Goal: Task Accomplishment & Management: Manage account settings

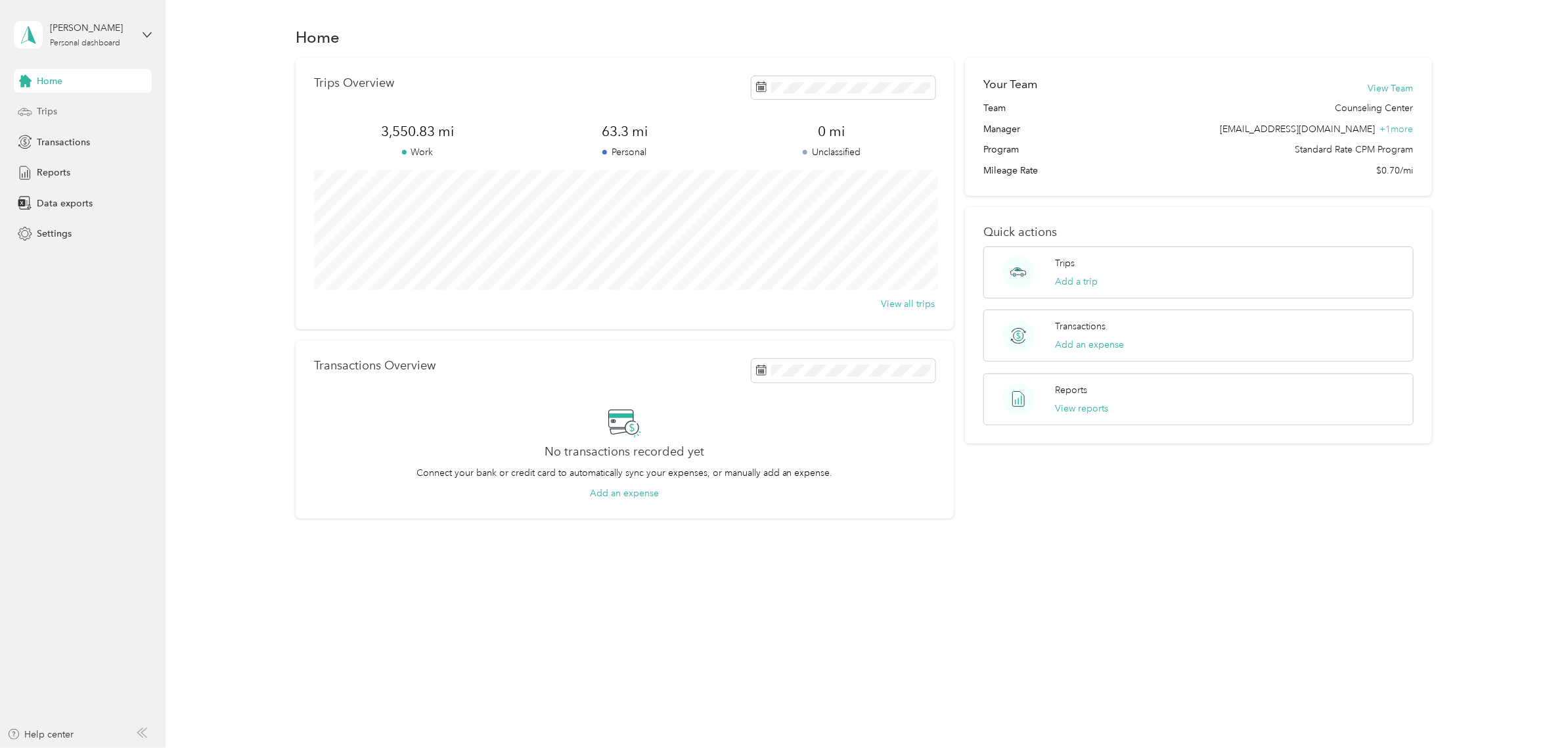
click at [56, 112] on span "Trips" at bounding box center [46, 111] width 21 height 14
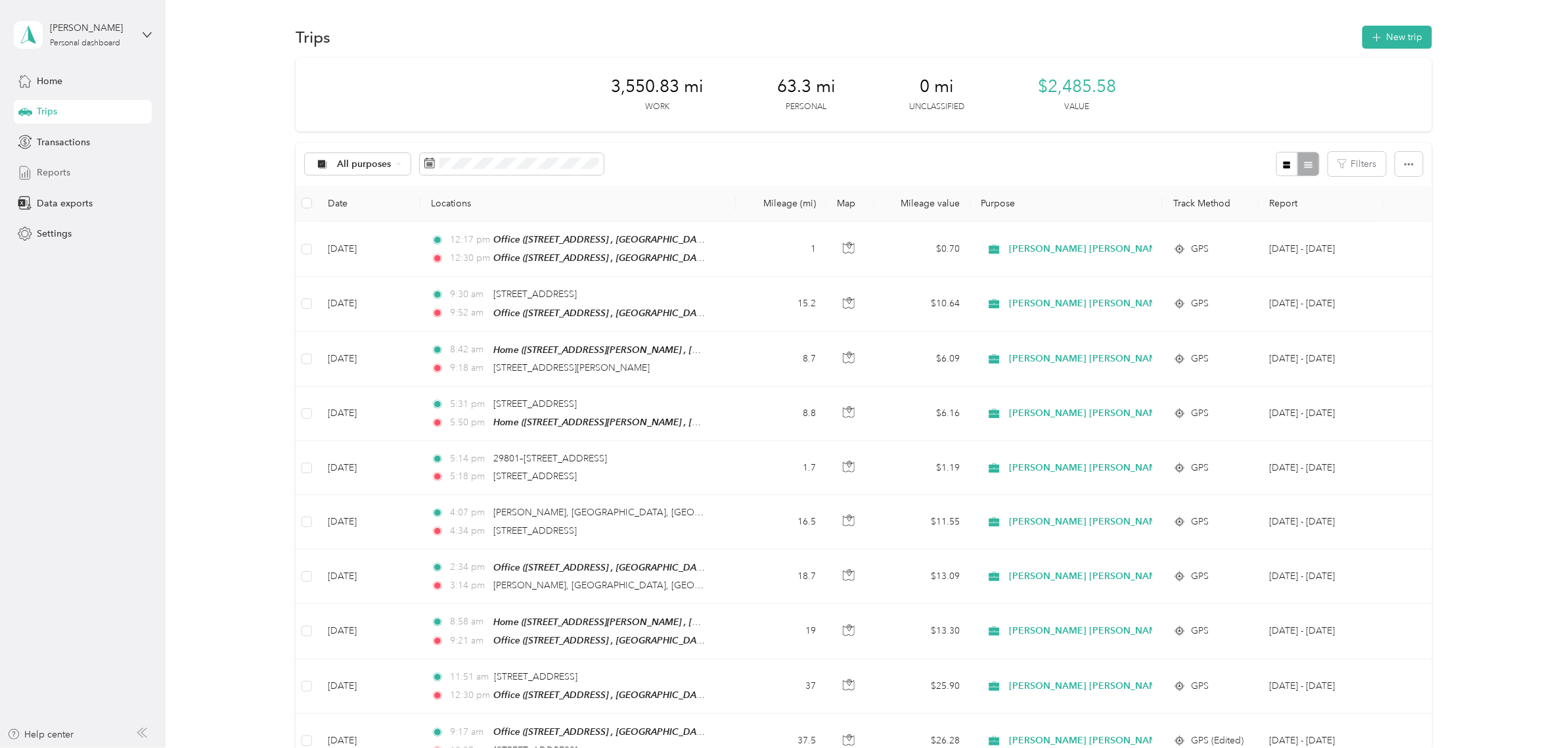
click at [71, 176] on div "Reports" at bounding box center [83, 173] width 138 height 23
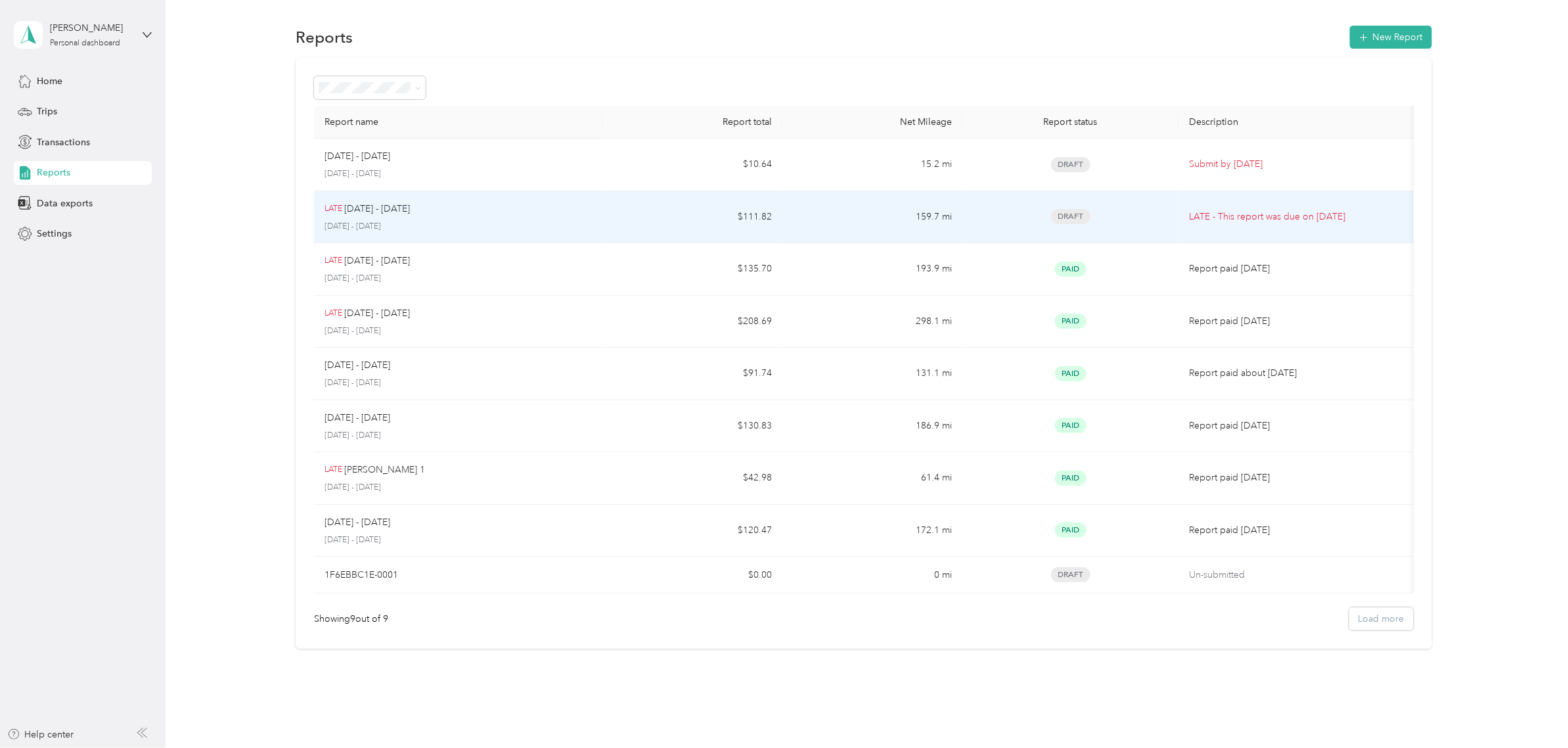
click at [1160, 178] on td "Draft" at bounding box center [1071, 164] width 216 height 52
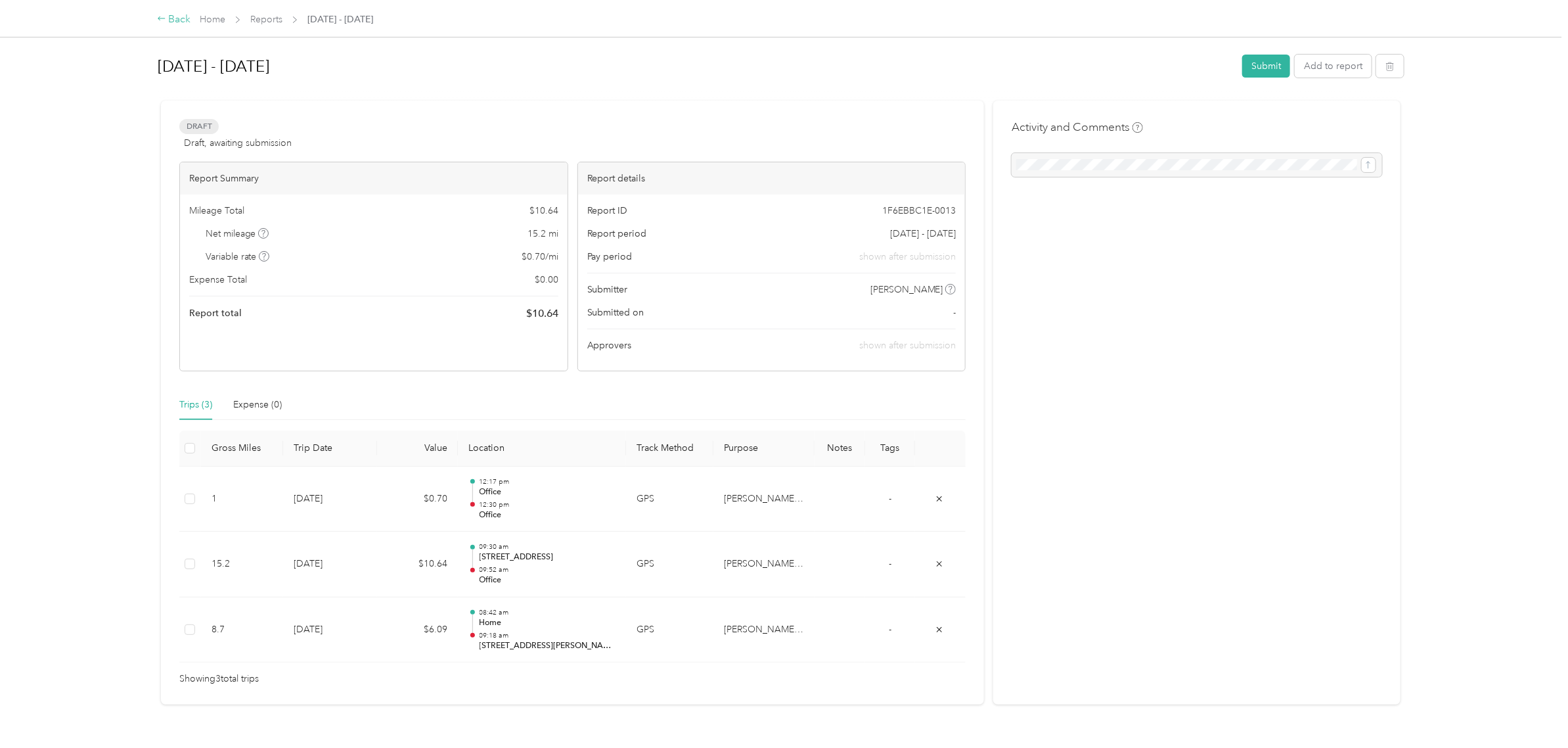
click at [172, 18] on div "Back" at bounding box center [173, 19] width 34 height 16
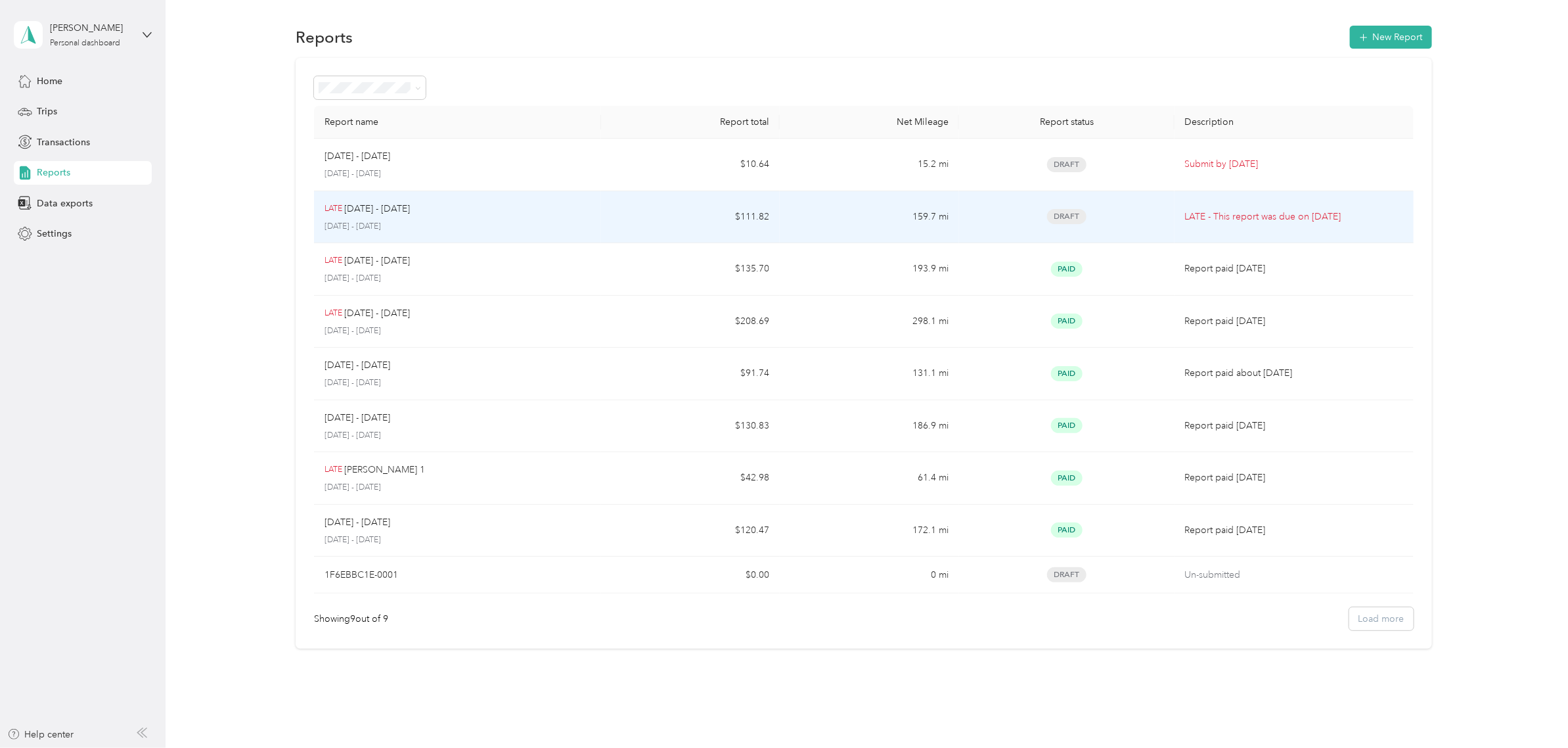
click at [1146, 222] on div "Draft" at bounding box center [1066, 217] width 193 height 15
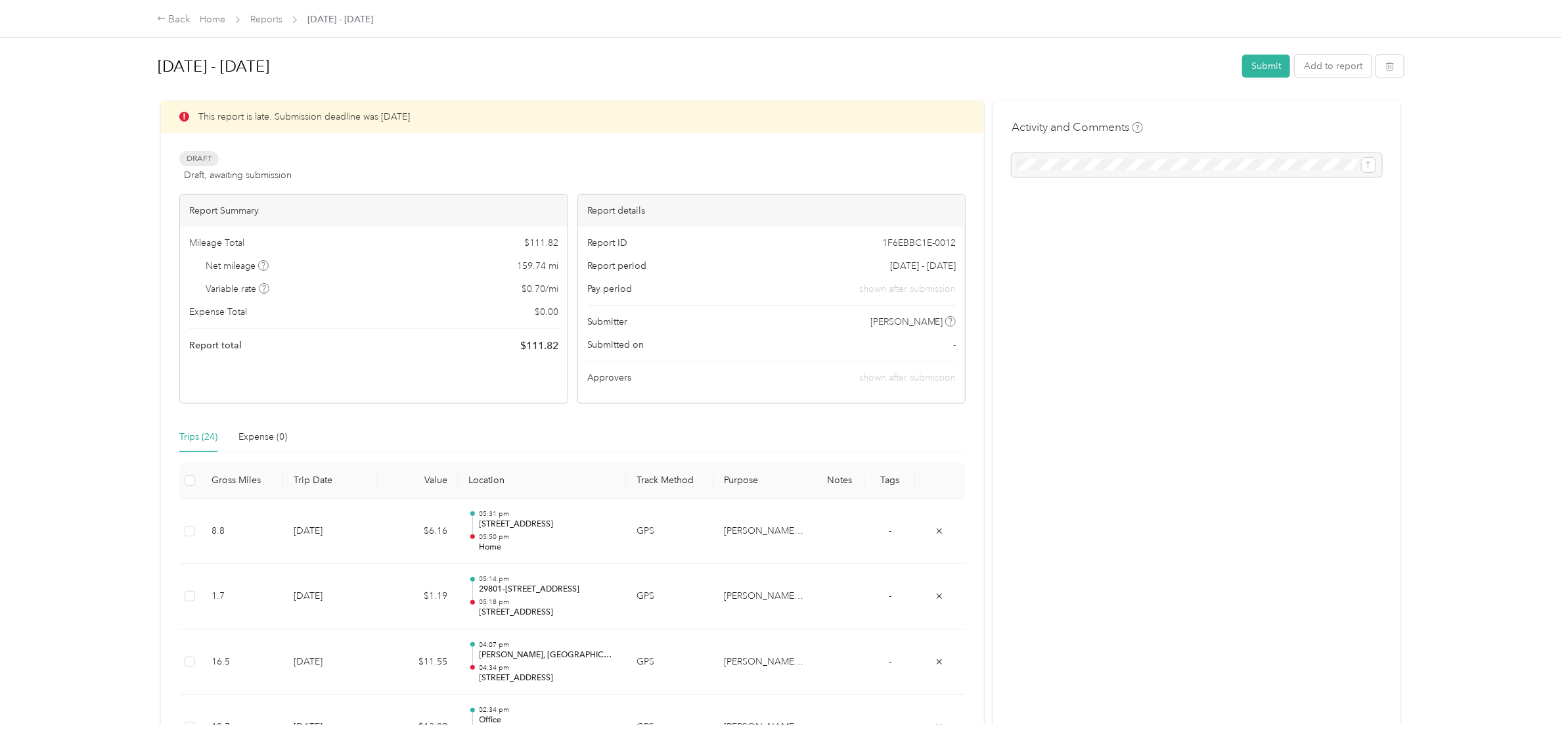
click at [176, 11] on div "Back Home Reports [DATE] - [DATE]" at bounding box center [784, 18] width 1307 height 37
click at [164, 17] on icon at bounding box center [161, 18] width 9 height 9
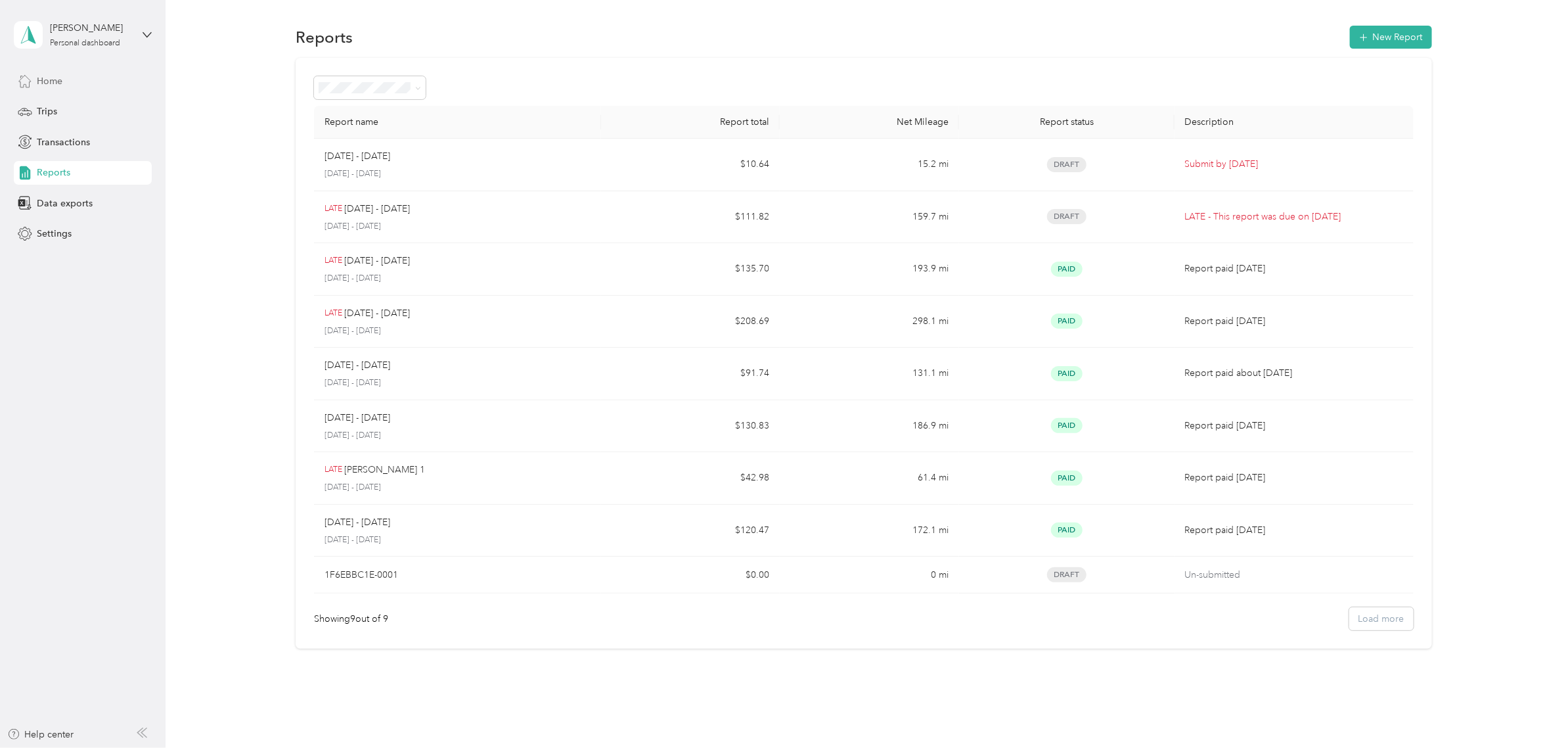
click at [27, 79] on icon at bounding box center [24, 81] width 14 height 14
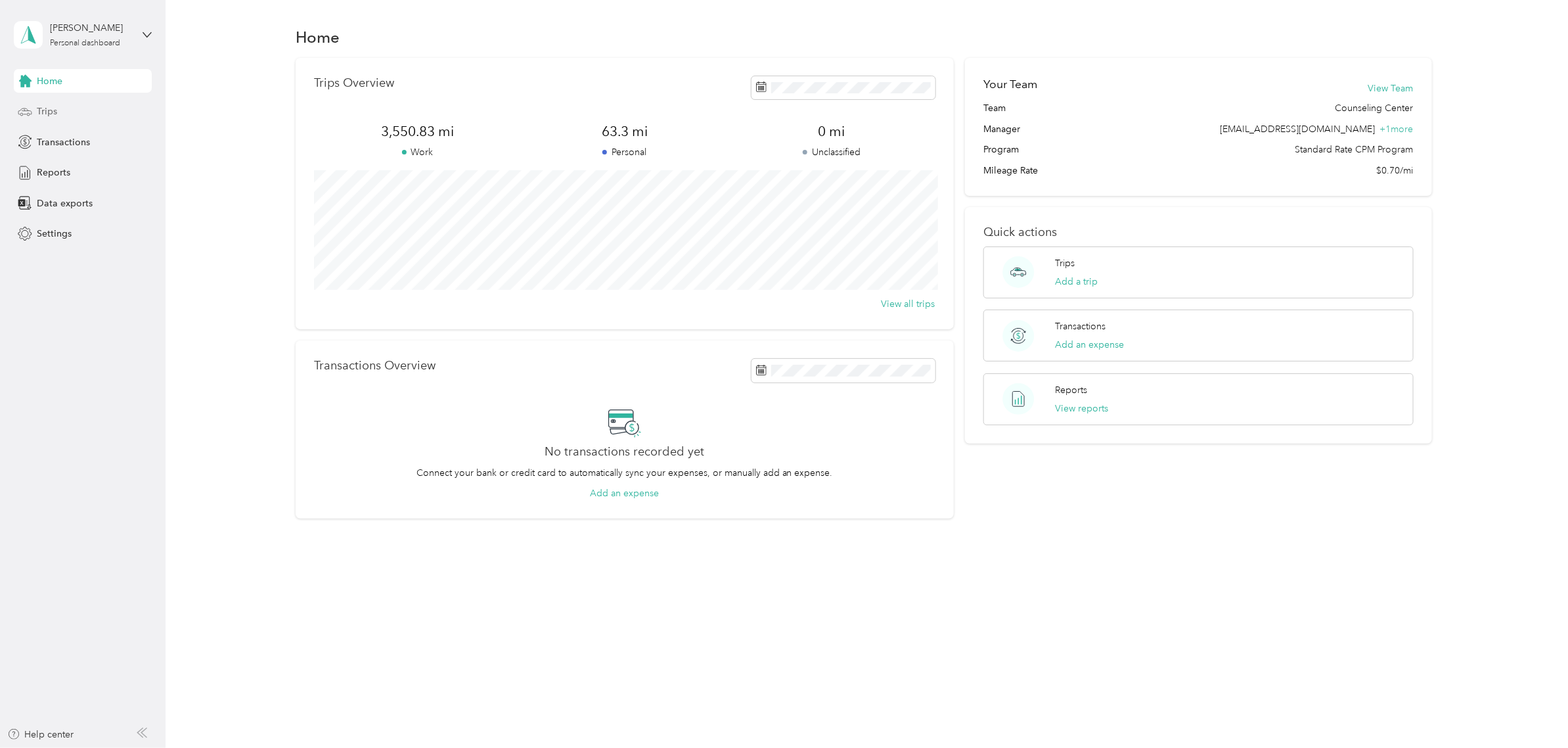
drag, startPoint x: 54, startPoint y: 112, endPoint x: 30, endPoint y: 112, distance: 24.0
click at [30, 112] on div "Trips" at bounding box center [83, 111] width 138 height 23
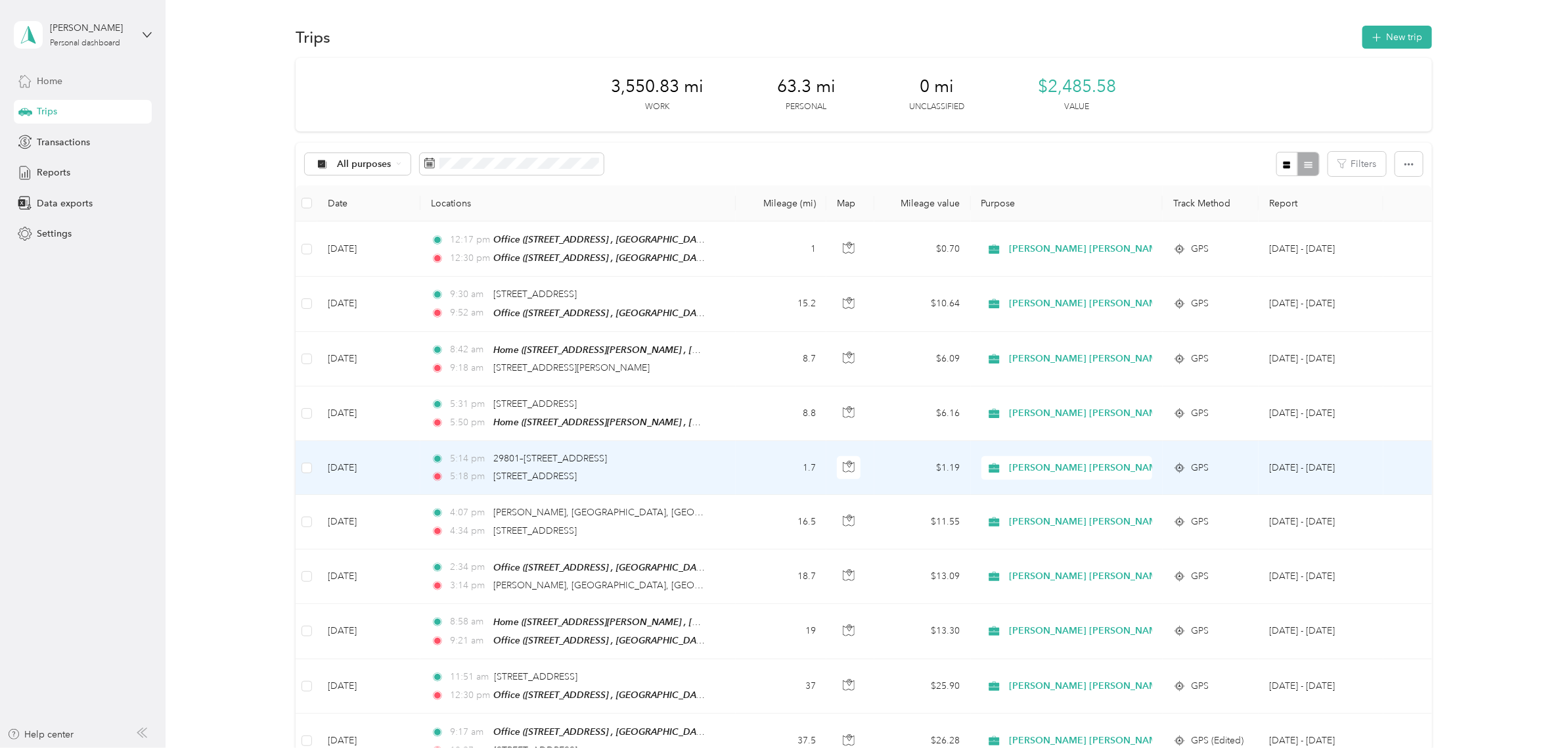
click at [1089, 467] on span "[PERSON_NAME] [PERSON_NAME] Family Agency" at bounding box center [1121, 467] width 222 height 14
click at [1072, 511] on span "Personal" at bounding box center [1131, 512] width 239 height 14
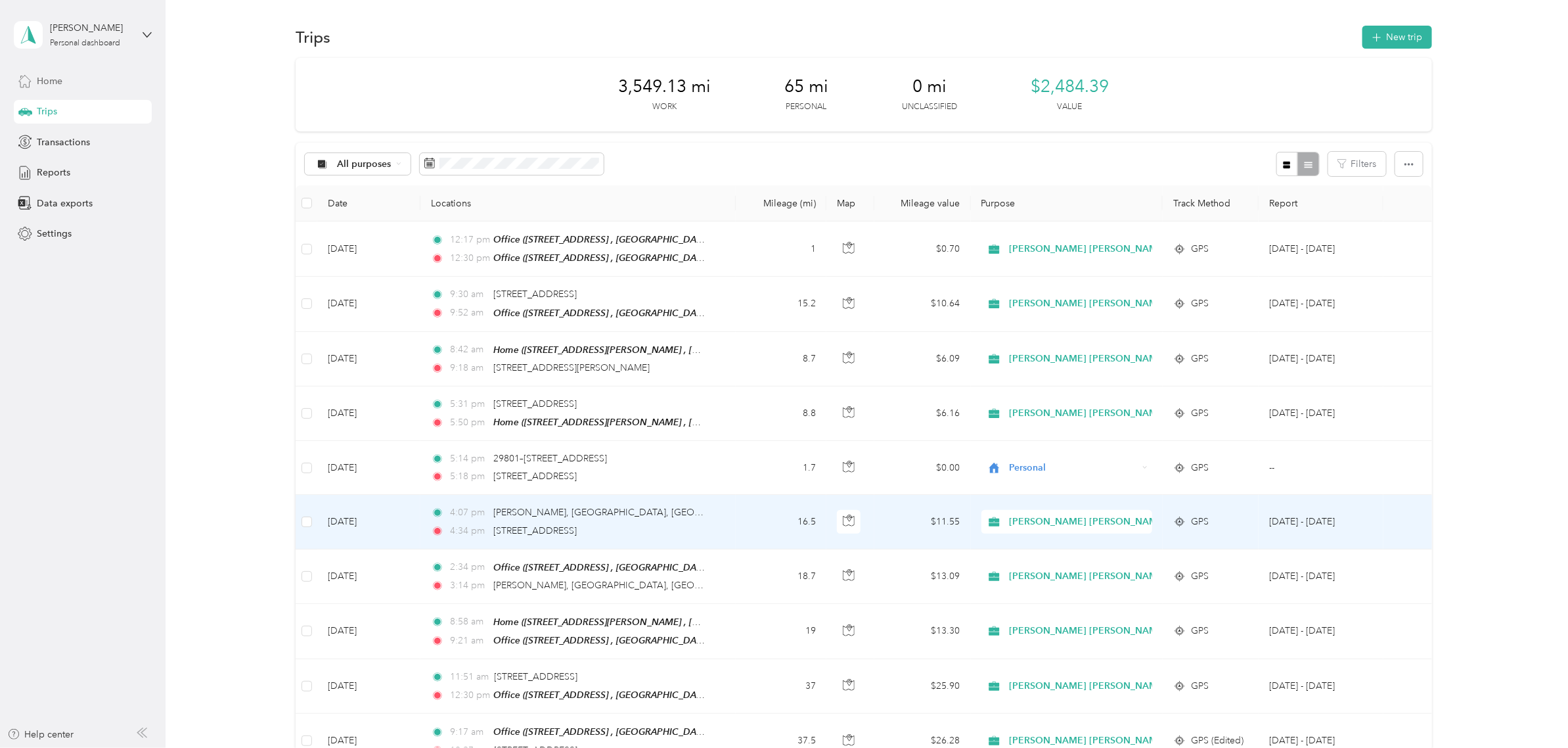
click at [704, 506] on div "4:07 pm [PERSON_NAME], [GEOGRAPHIC_DATA], [GEOGRAPHIC_DATA]" at bounding box center [569, 512] width 276 height 14
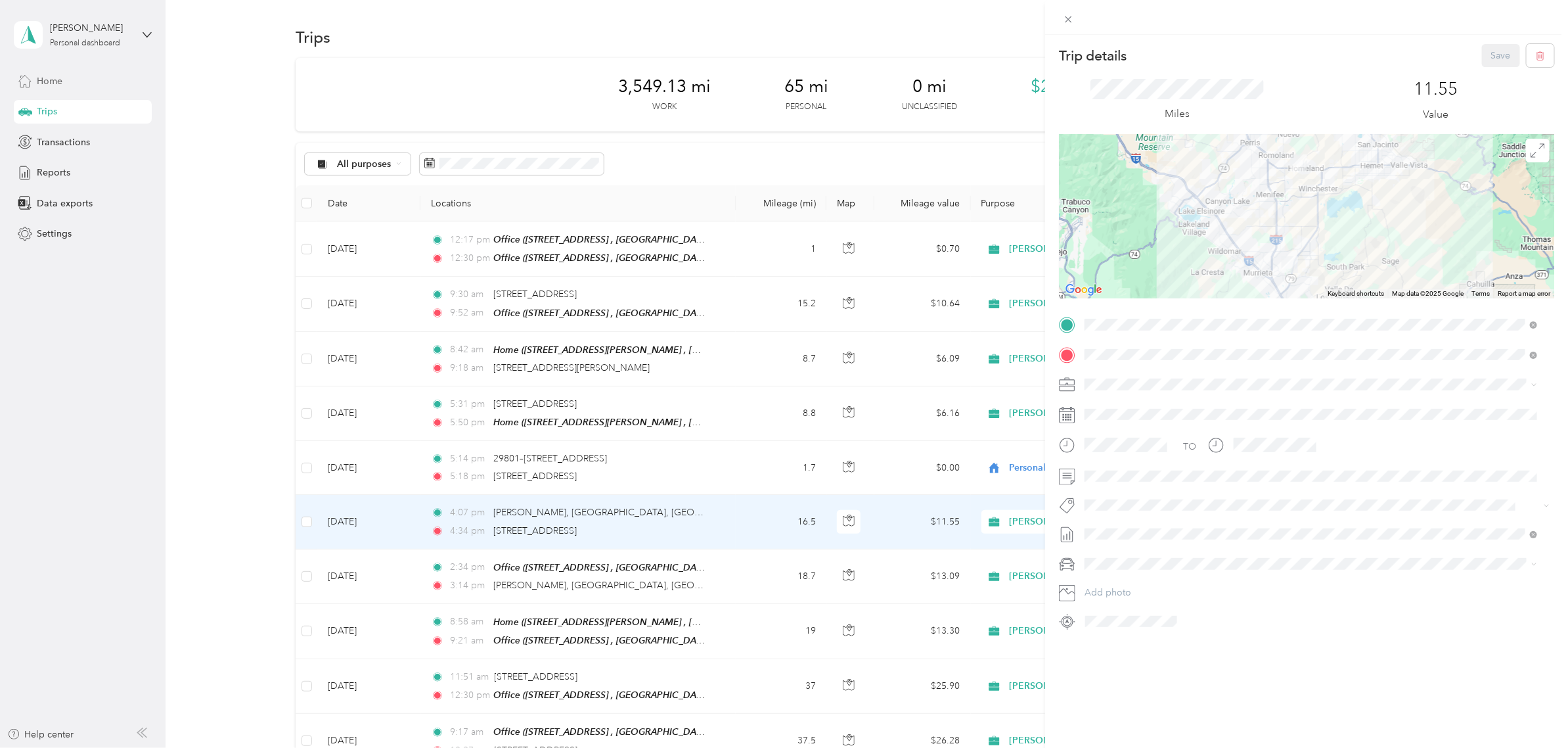
click at [1331, 313] on div "Trip details Save This trip cannot be edited because it is either under review,…" at bounding box center [1307, 338] width 496 height 588
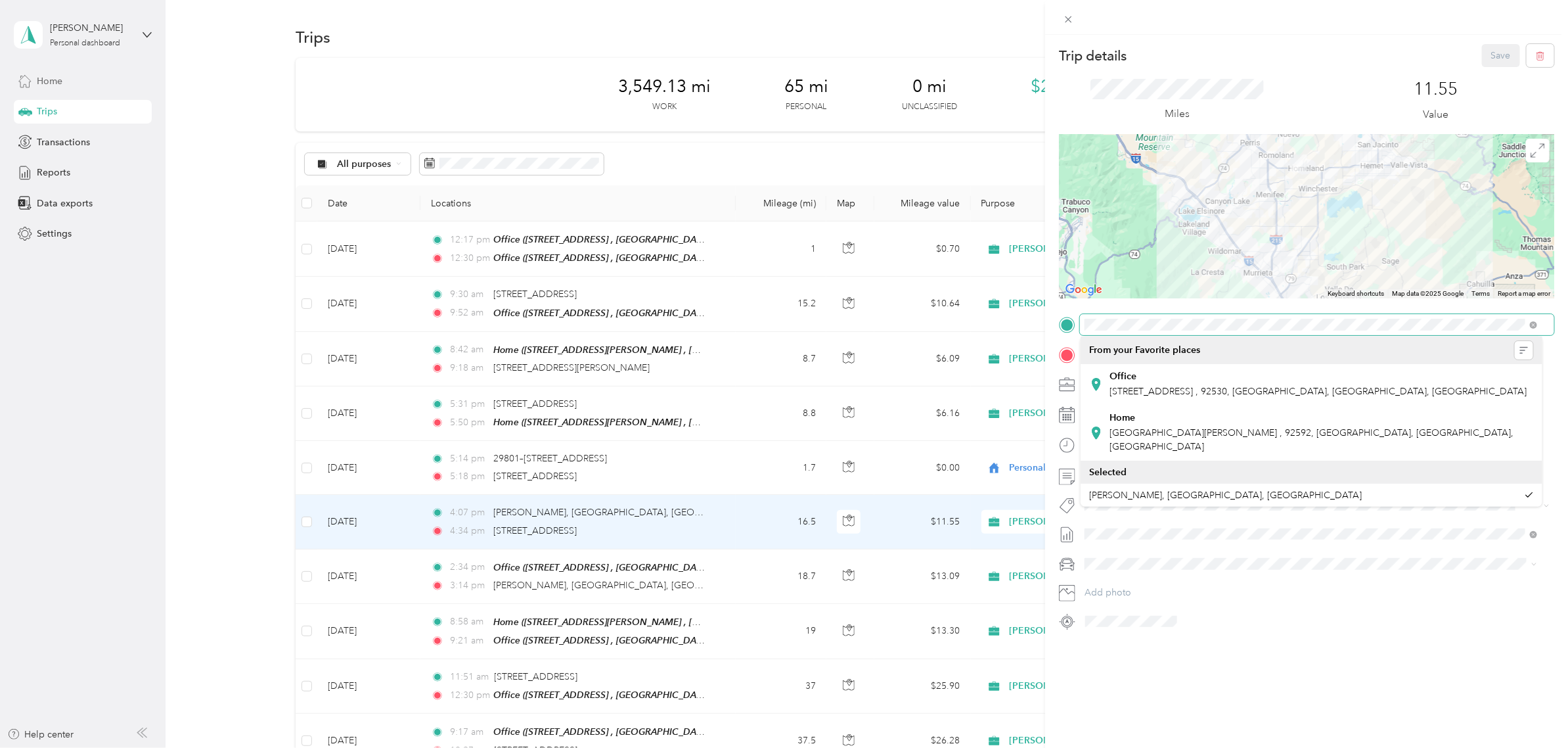
click at [1080, 332] on div at bounding box center [1316, 324] width 474 height 21
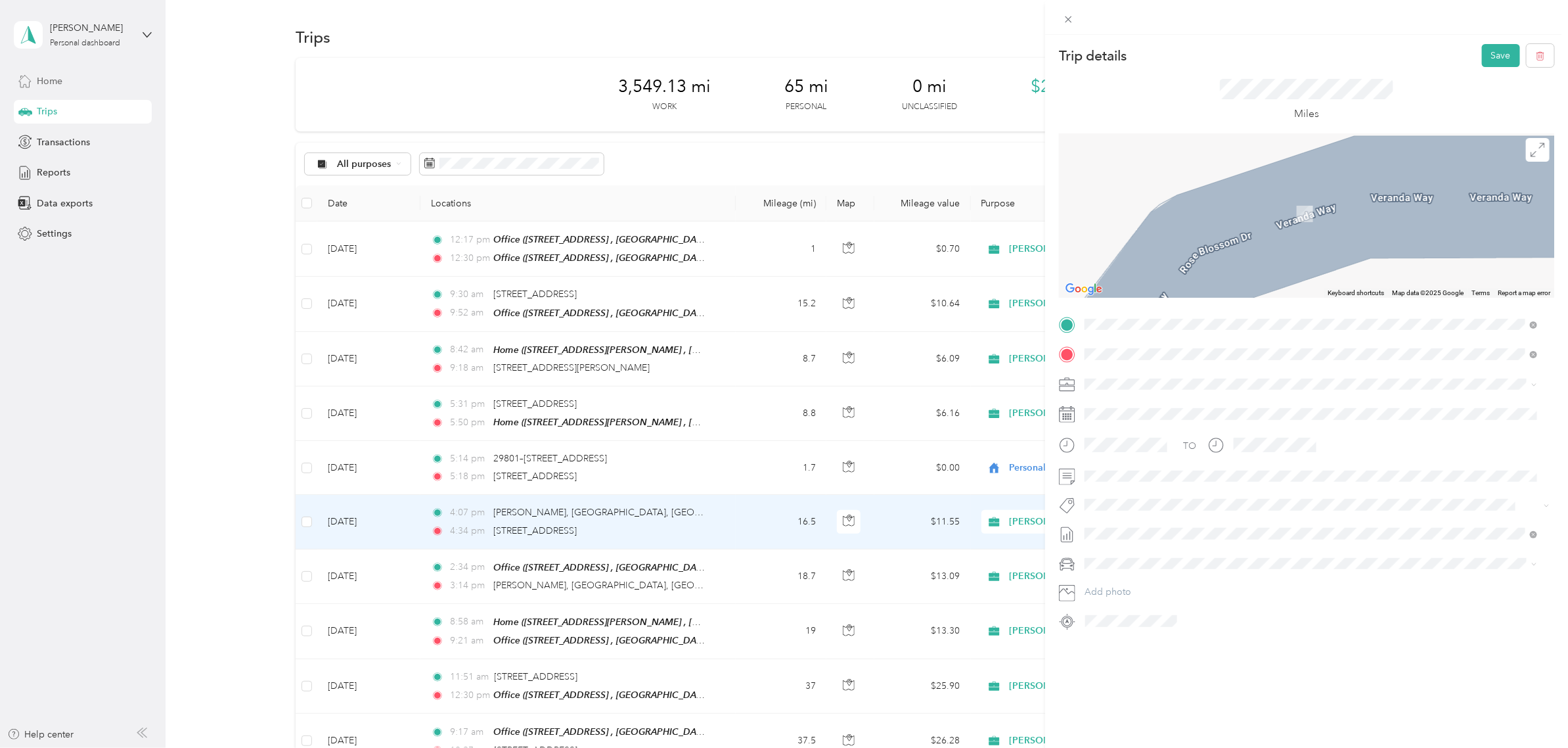
click at [1180, 373] on span "[STREET_ADDRESS][US_STATE]" at bounding box center [1175, 372] width 131 height 12
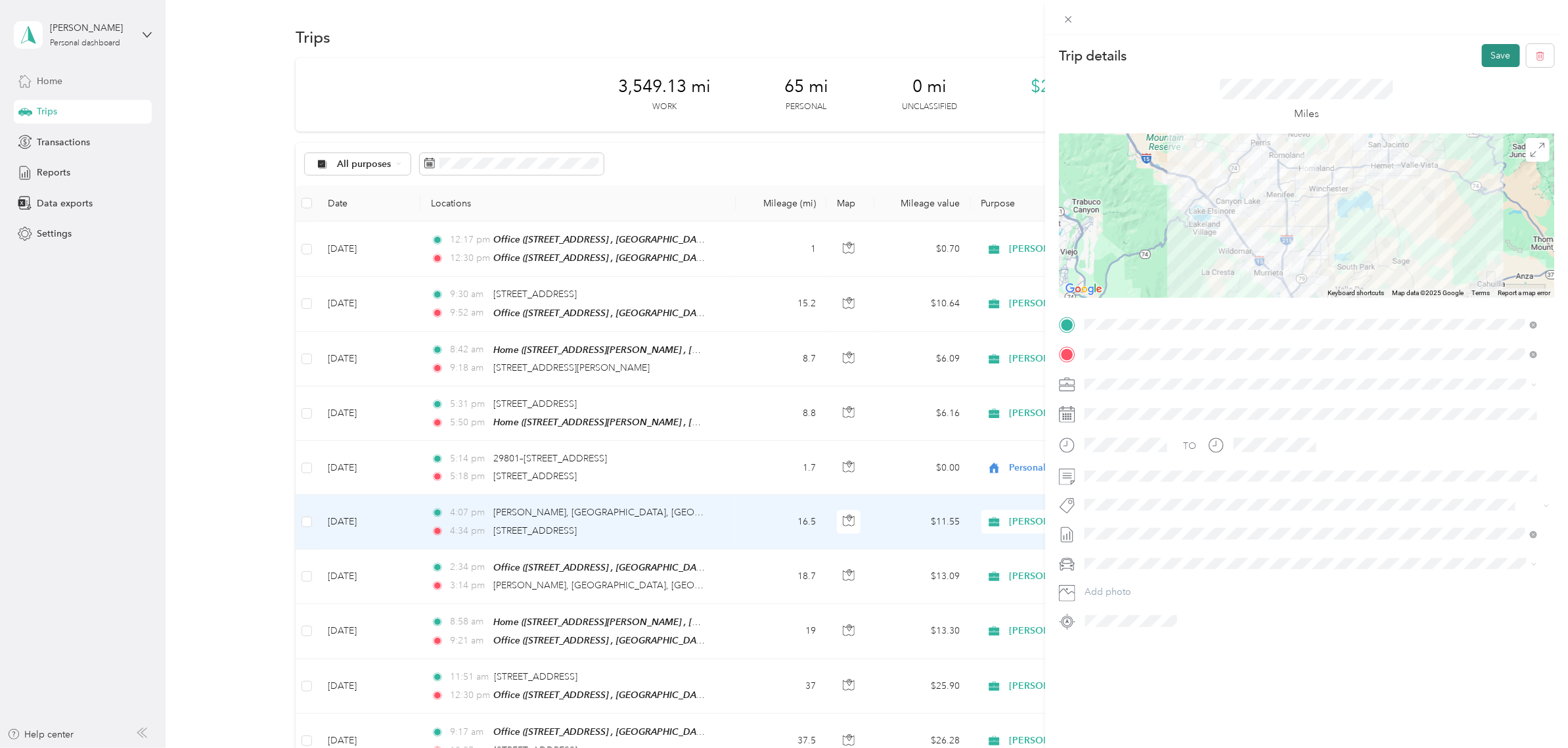
click at [1492, 58] on button "Save" at bounding box center [1502, 56] width 38 height 23
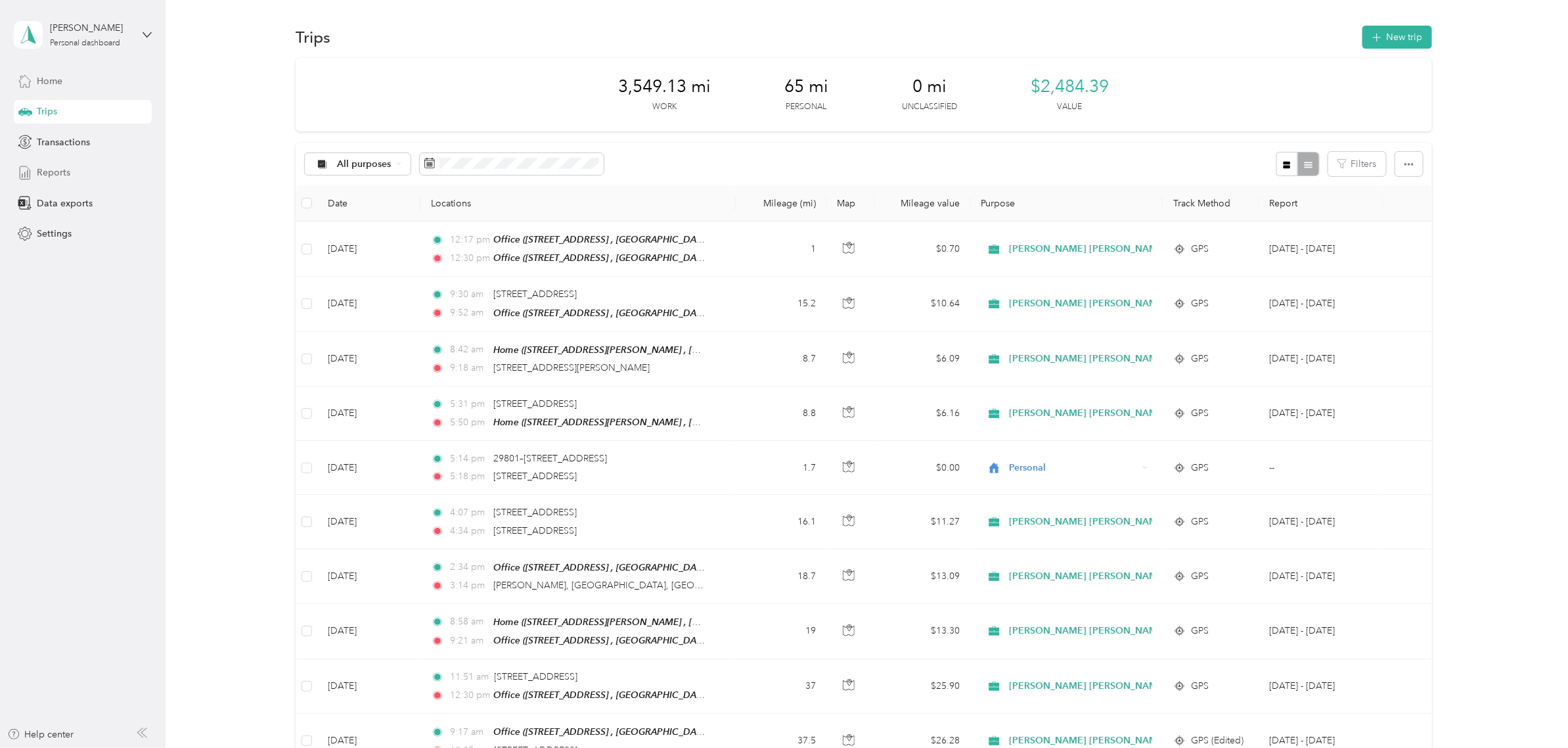
click at [70, 165] on div "Reports" at bounding box center [83, 173] width 138 height 23
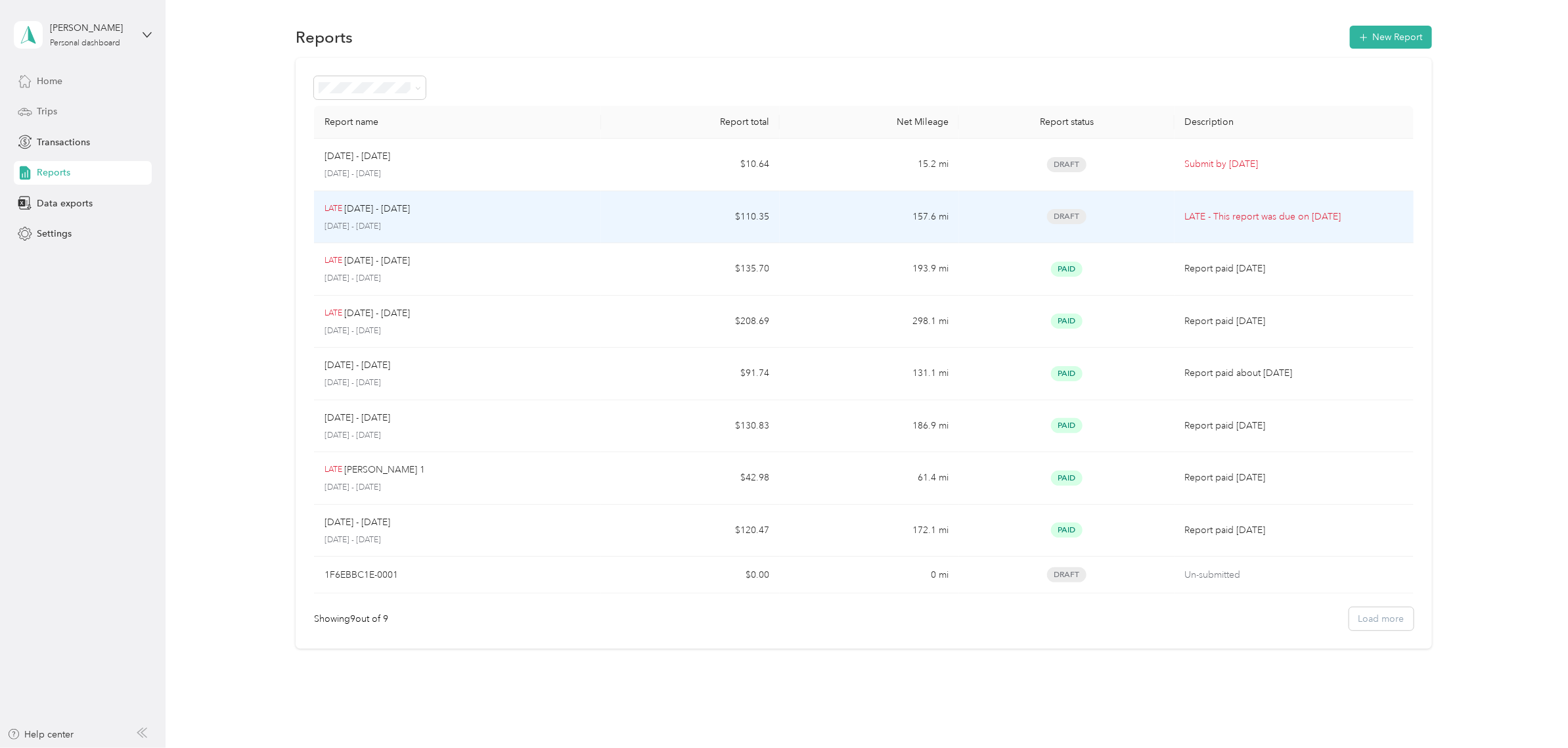
click at [691, 219] on td "$110.35" at bounding box center [691, 217] width 179 height 52
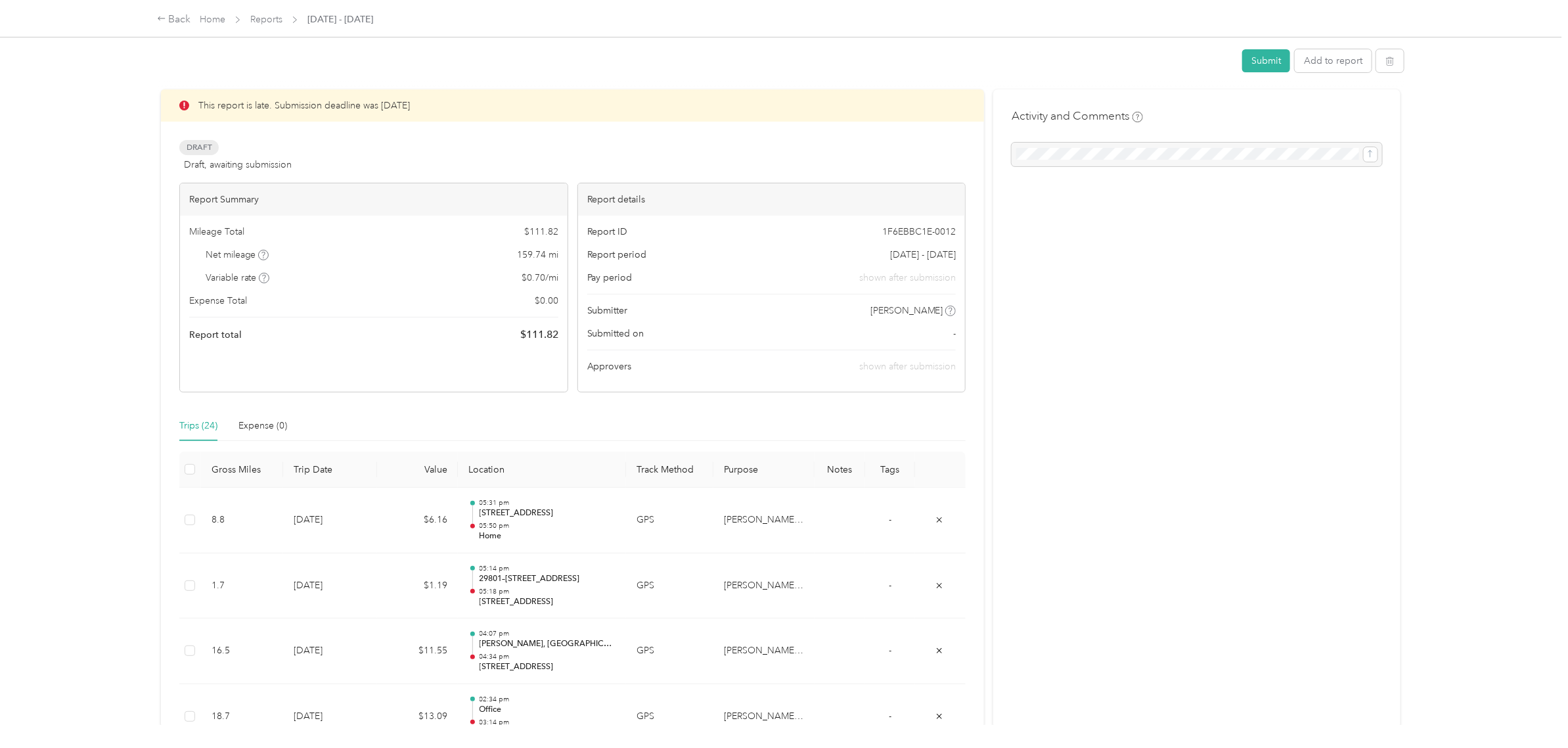
click at [691, 219] on div "Report ID 1F6EBBC1E-0012 Report period [DATE] - [DATE] Pay period shown after s…" at bounding box center [772, 304] width 388 height 176
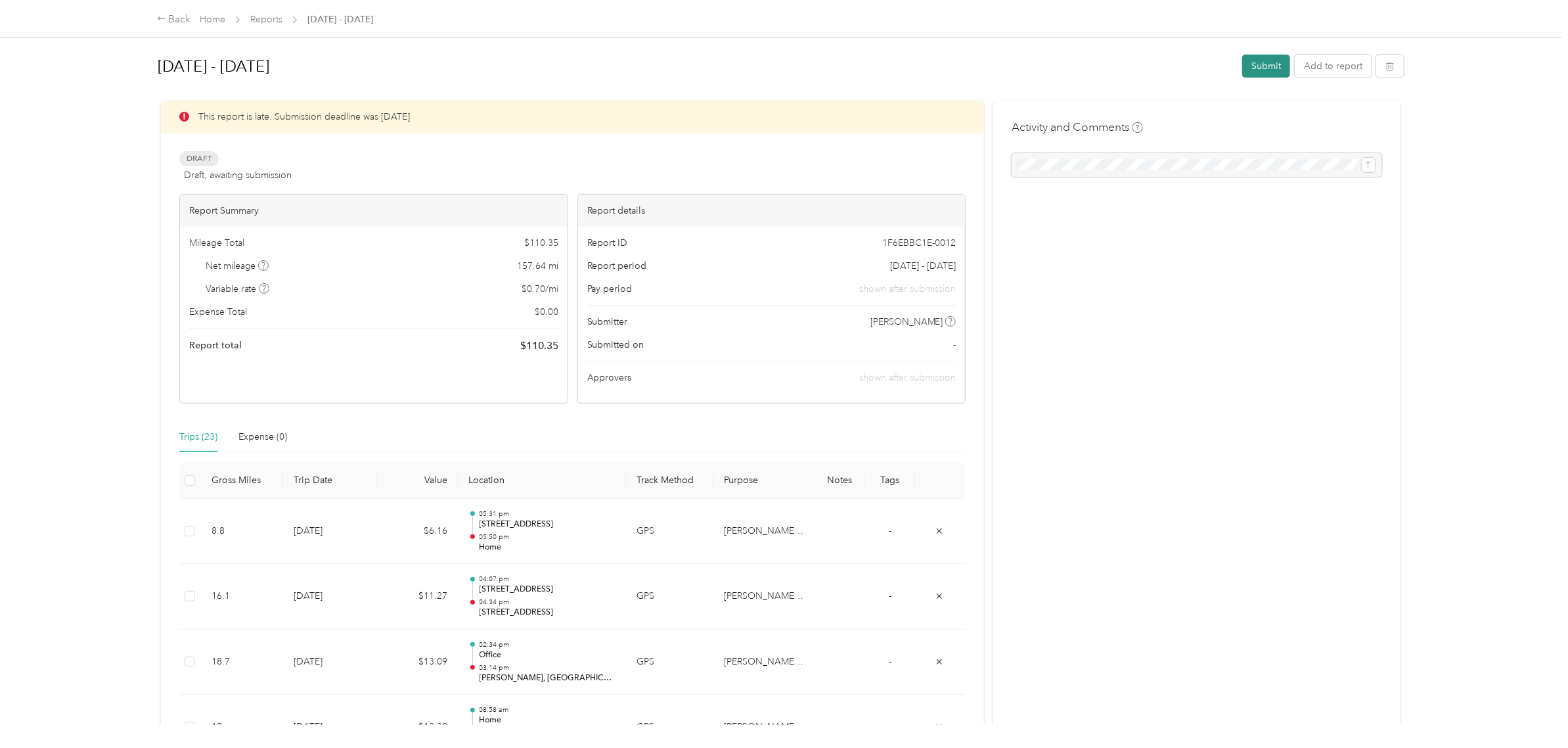
click at [1246, 60] on button "Submit" at bounding box center [1267, 66] width 48 height 23
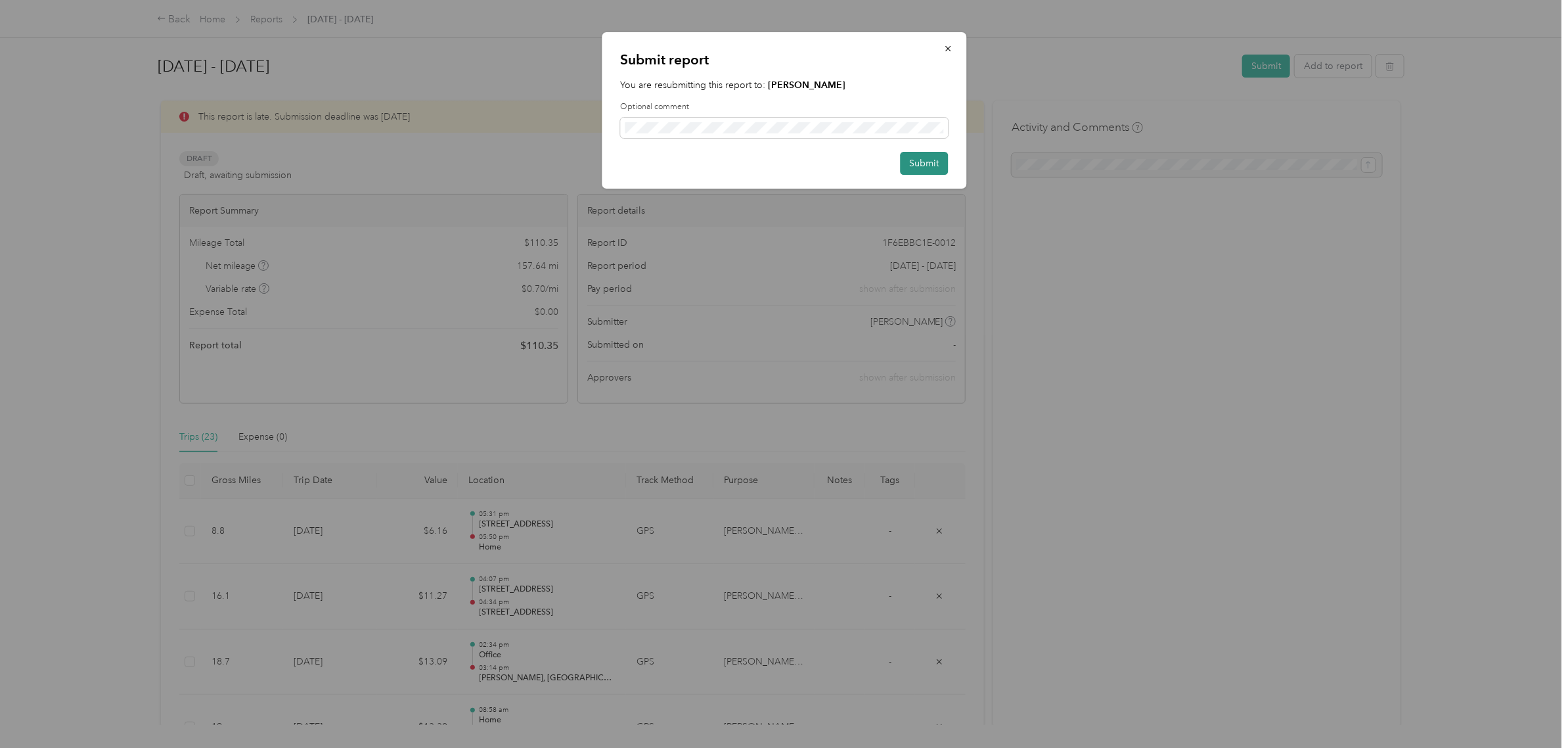
click at [915, 162] on button "Submit" at bounding box center [924, 164] width 48 height 23
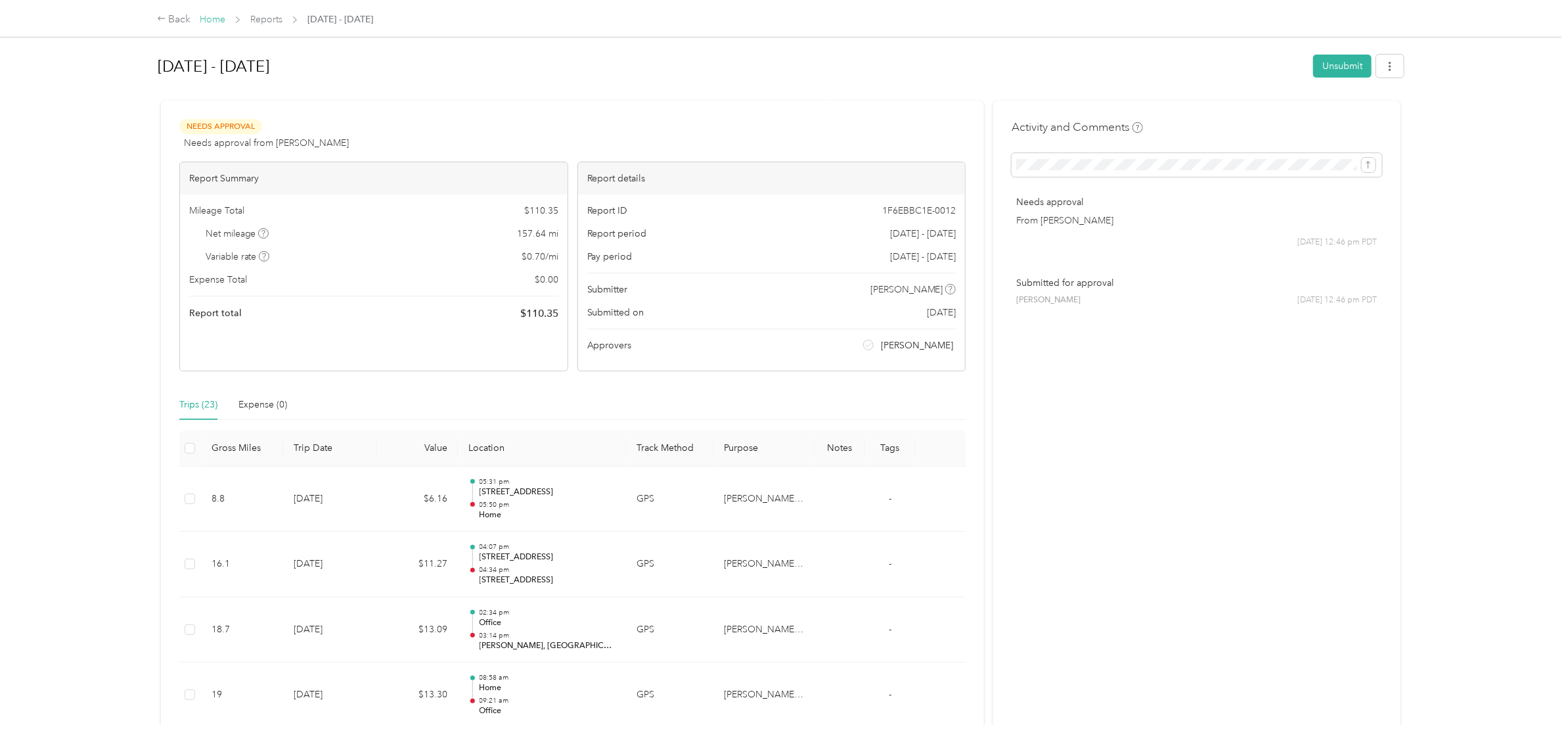
click at [218, 21] on link "Home" at bounding box center [212, 19] width 26 height 11
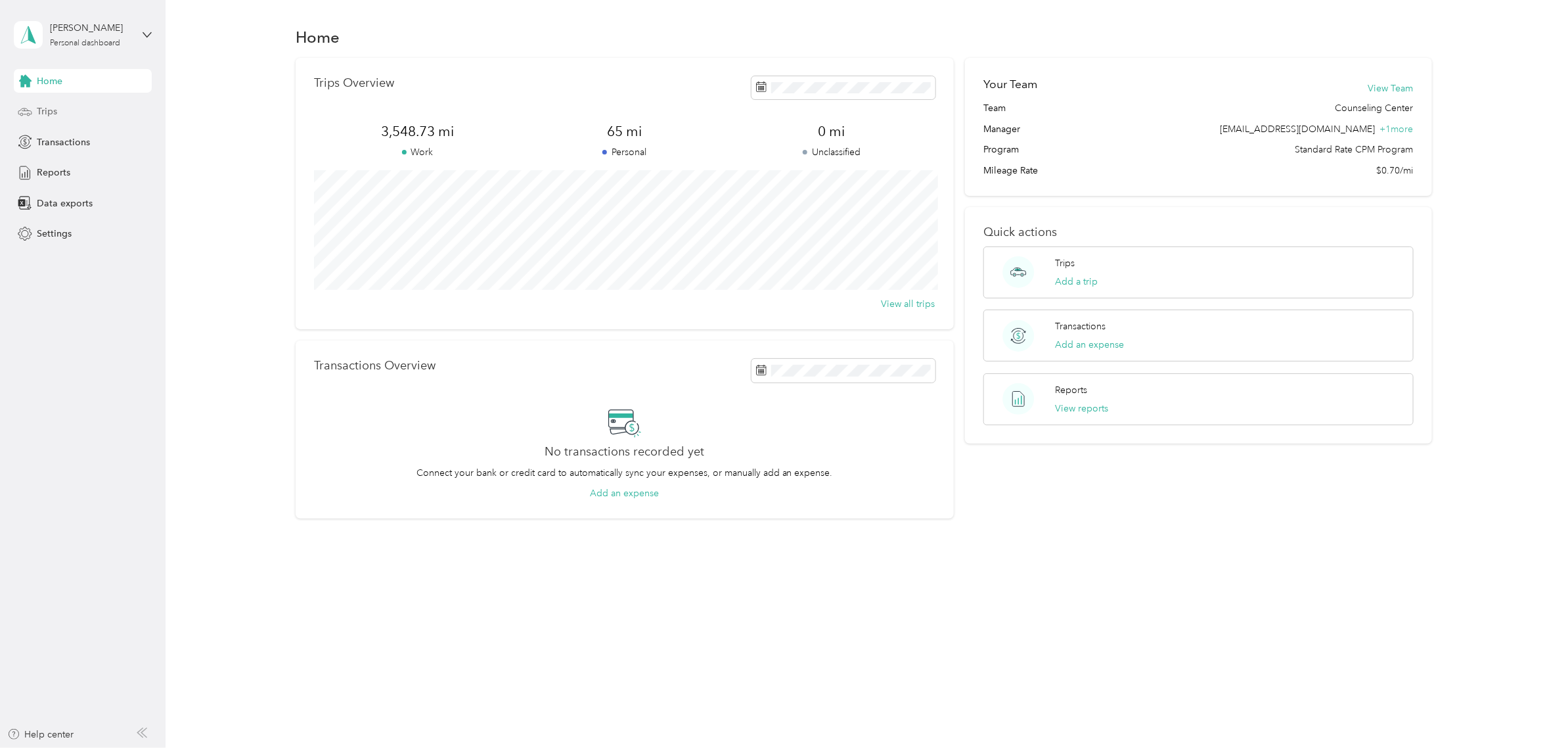
click at [63, 110] on div "Trips" at bounding box center [83, 111] width 138 height 23
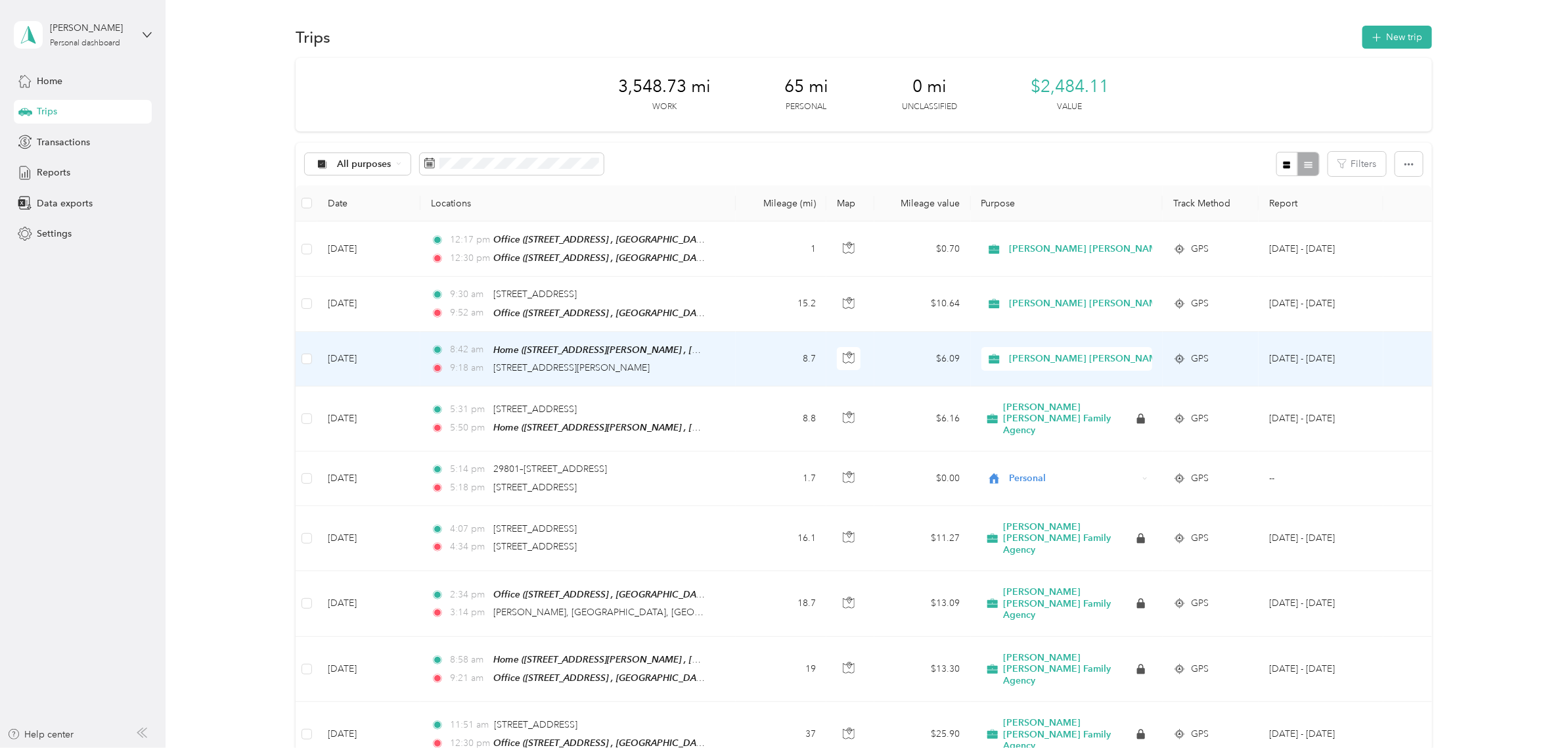
click at [1094, 355] on span "[PERSON_NAME] [PERSON_NAME] Family Agency" at bounding box center [1121, 358] width 222 height 14
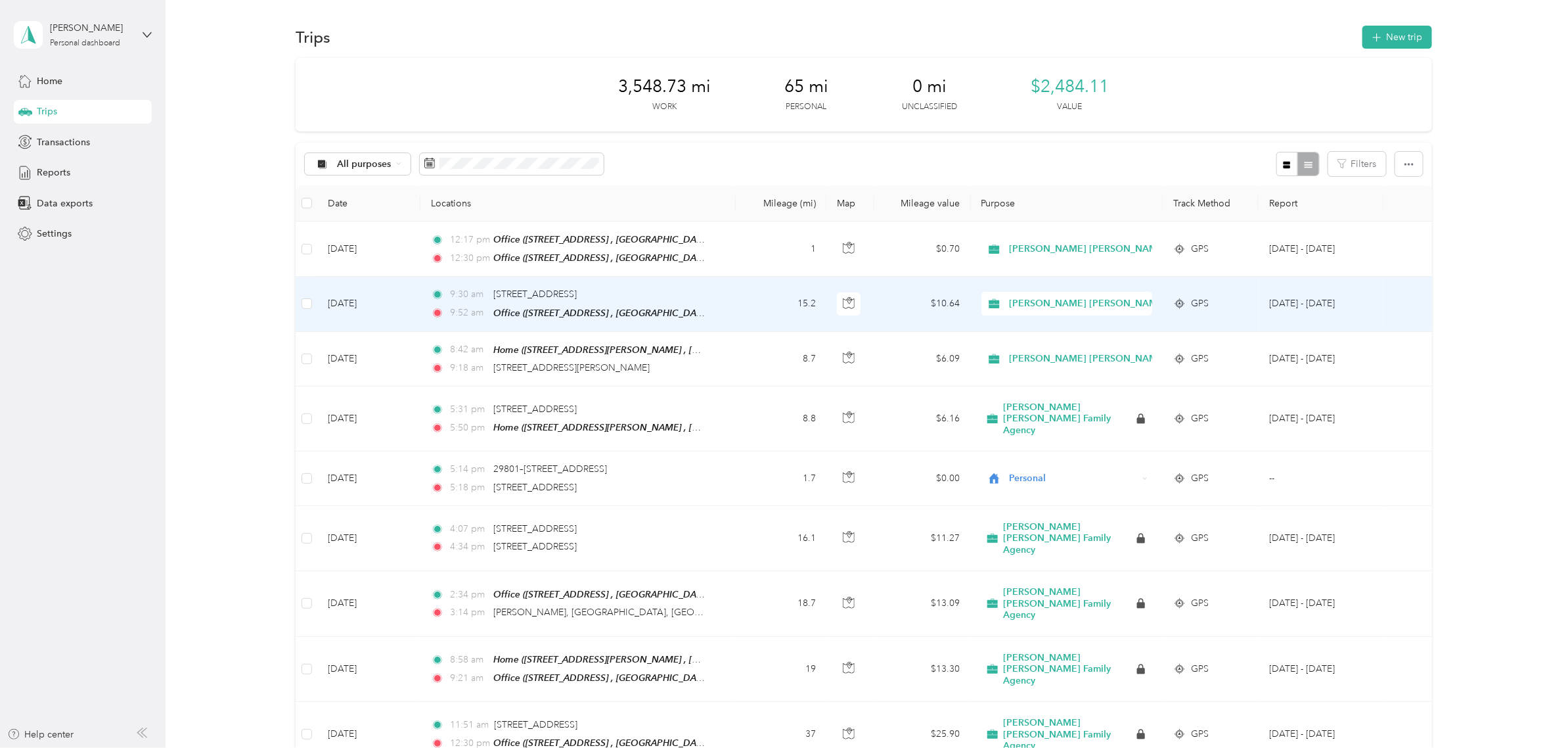
click at [1053, 304] on span "[PERSON_NAME] [PERSON_NAME] Family Agency" at bounding box center [1121, 303] width 222 height 14
click at [1042, 349] on span "Personal" at bounding box center [1131, 350] width 239 height 14
click at [1023, 297] on span "Personal" at bounding box center [1073, 303] width 128 height 14
click at [1027, 323] on span "[PERSON_NAME] [PERSON_NAME] Family Agency" at bounding box center [1122, 327] width 222 height 14
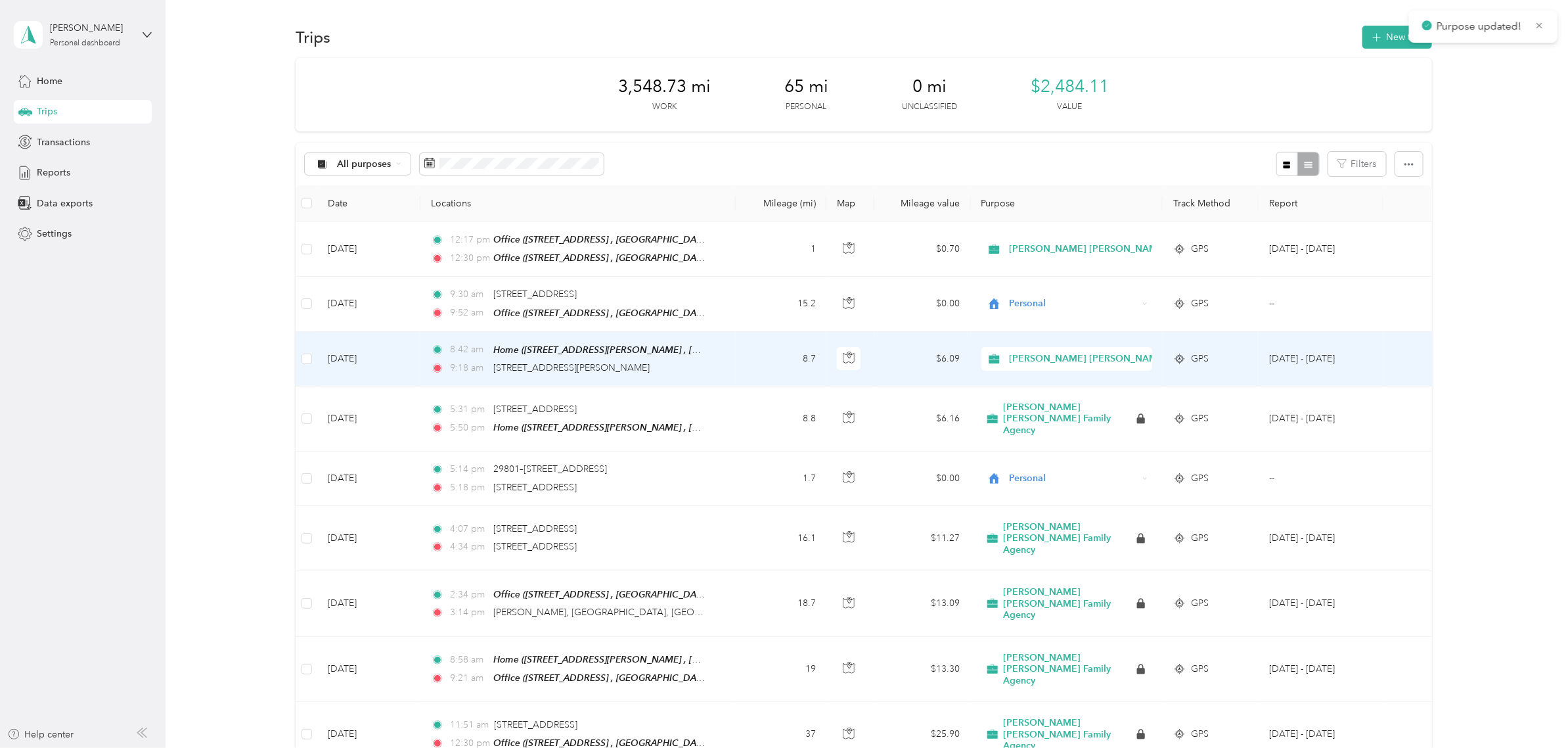
click at [1045, 363] on span "[PERSON_NAME] [PERSON_NAME] Family Agency" at bounding box center [1121, 358] width 222 height 14
click at [1047, 408] on span "Personal" at bounding box center [1131, 404] width 239 height 14
